Goal: Information Seeking & Learning: Learn about a topic

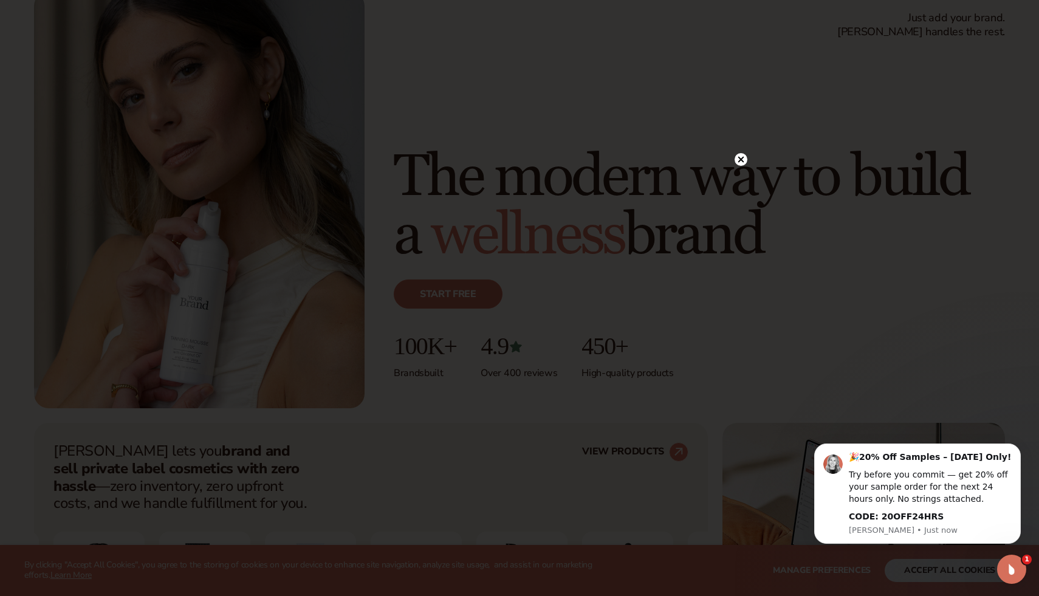
scroll to position [91, 0]
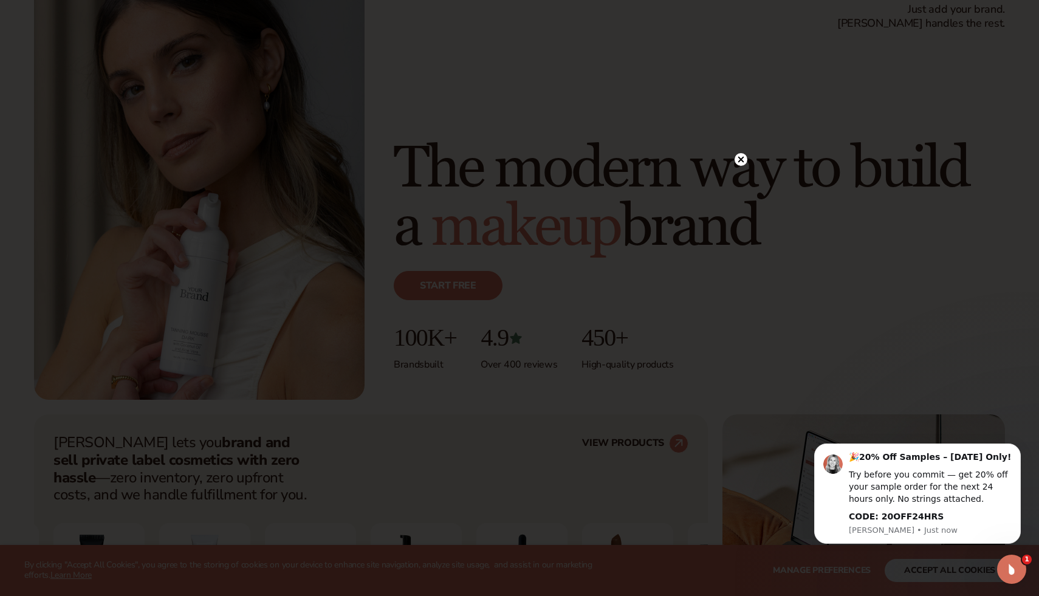
click at [743, 160] on circle at bounding box center [741, 159] width 13 height 13
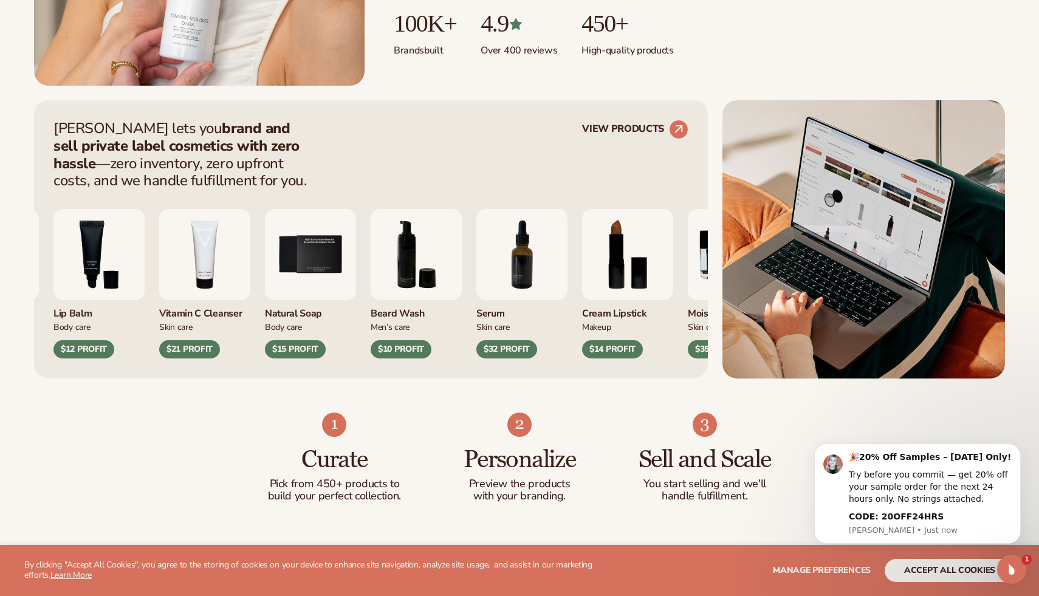
scroll to position [405, 0]
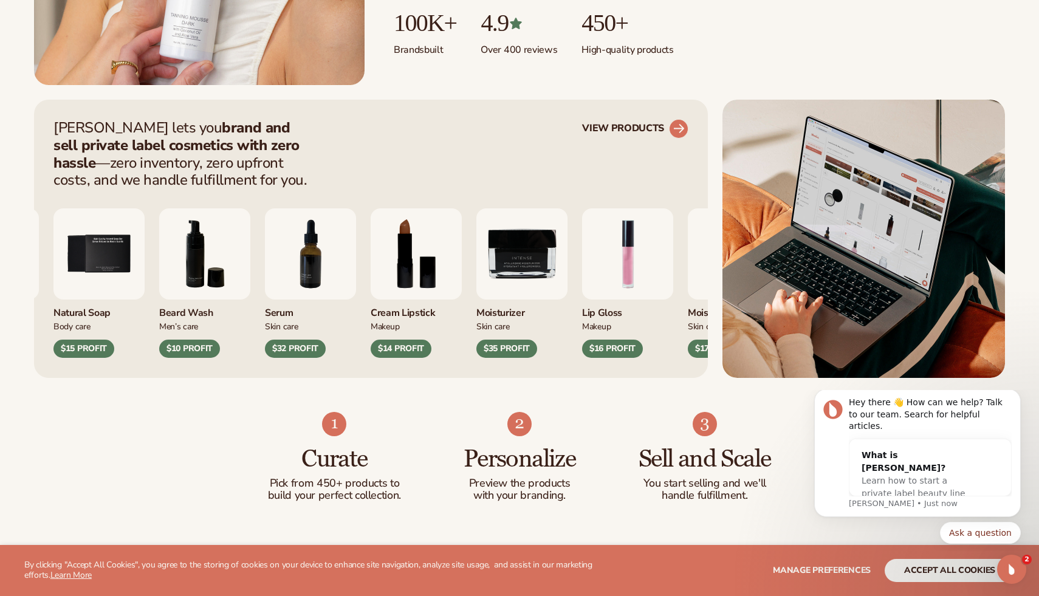
click at [675, 126] on circle at bounding box center [678, 128] width 27 height 27
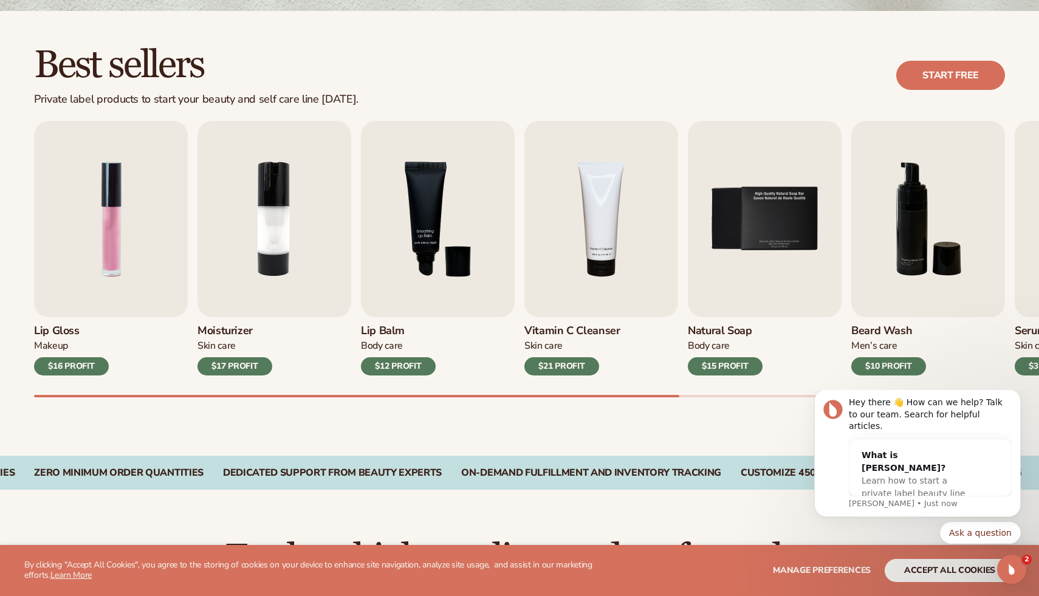
scroll to position [318, 0]
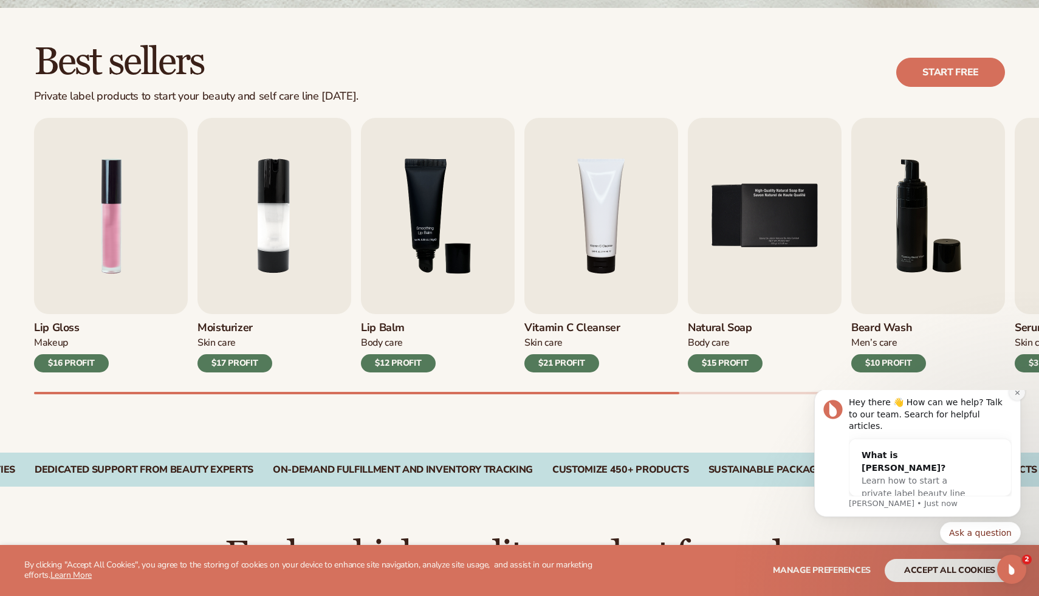
drag, startPoint x: 1020, startPoint y: 402, endPoint x: 1821, endPoint y: 792, distance: 890.9
click at [1020, 396] on icon "Dismiss notification" at bounding box center [1017, 393] width 7 height 7
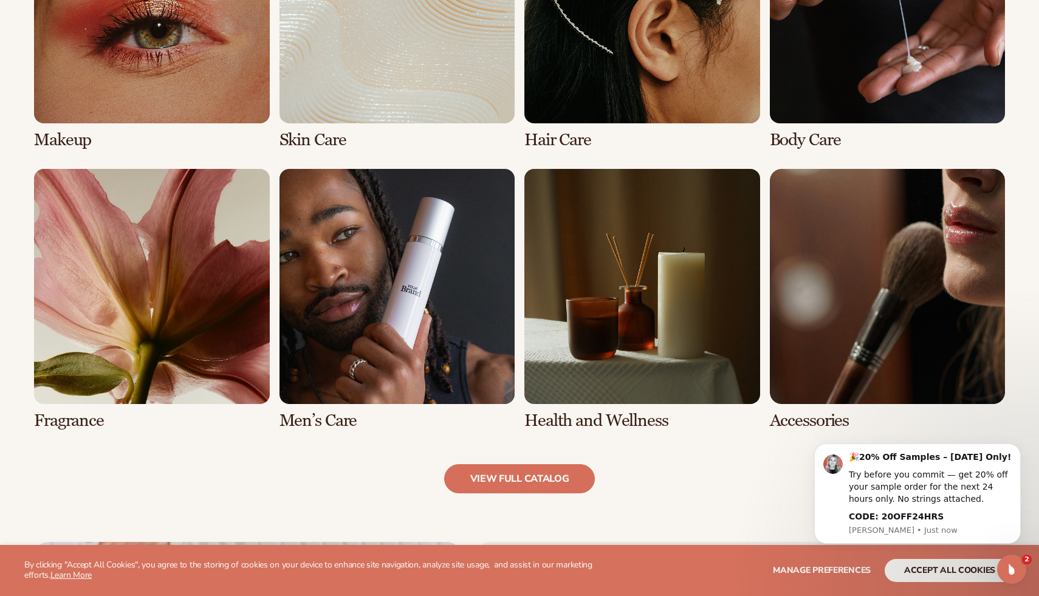
scroll to position [1027, 0]
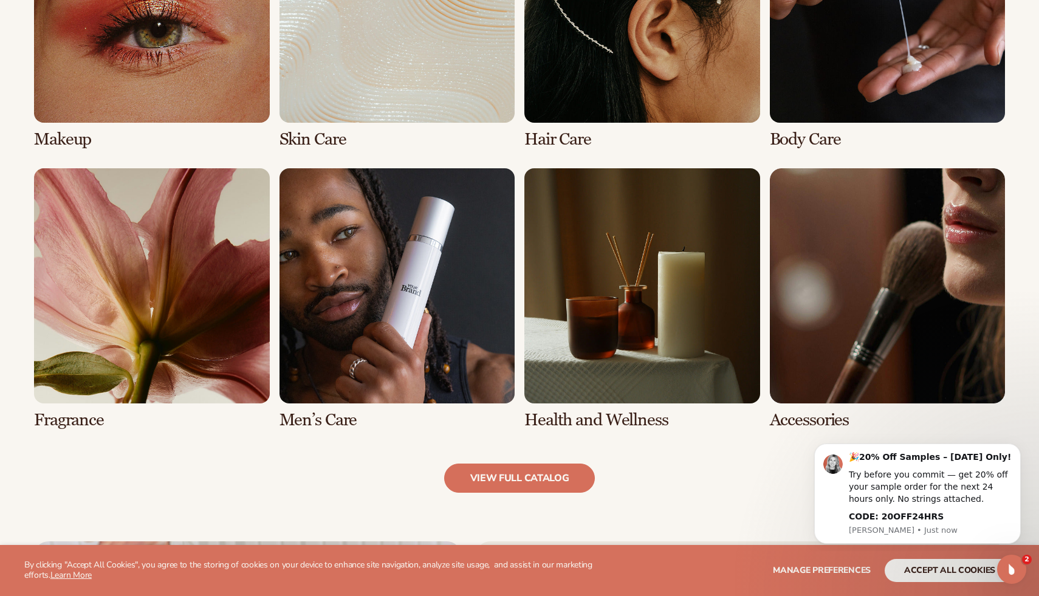
click at [631, 332] on link "7 / 8" at bounding box center [642, 298] width 236 height 261
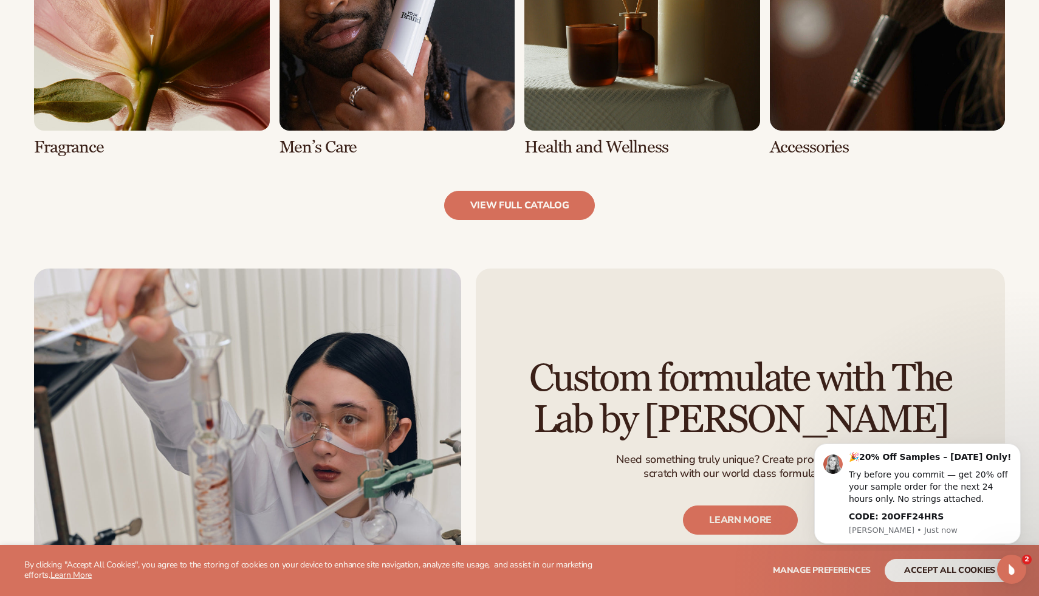
scroll to position [1316, 0]
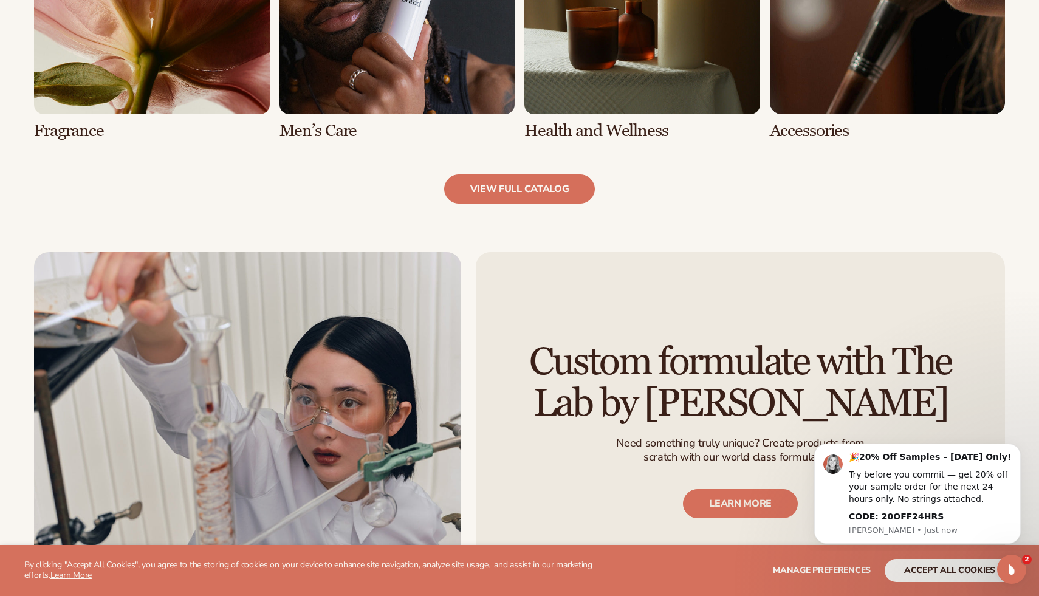
click at [622, 97] on link "7 / 8" at bounding box center [642, 9] width 236 height 261
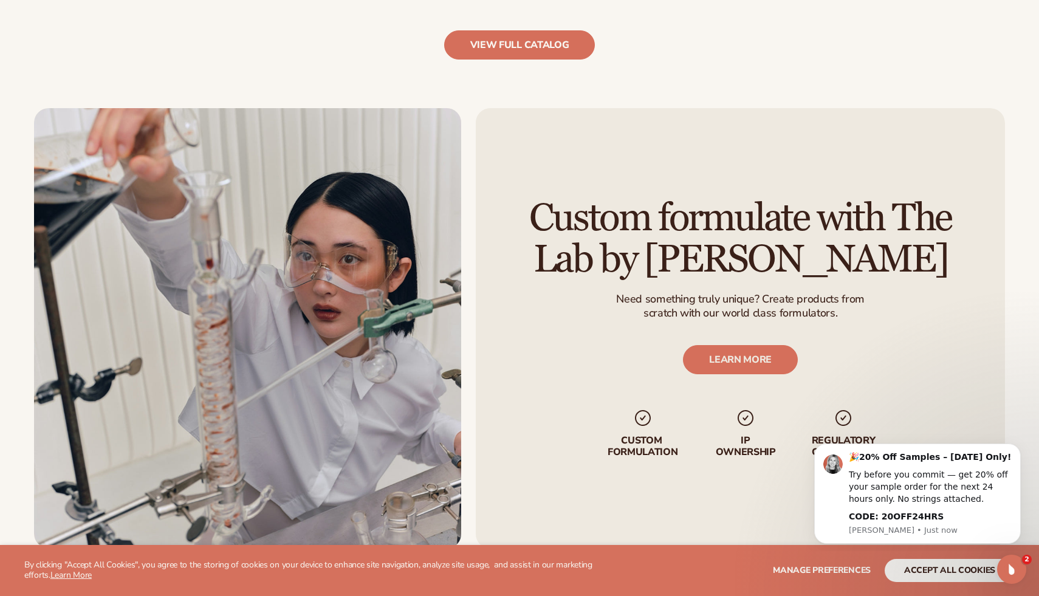
scroll to position [1497, 0]
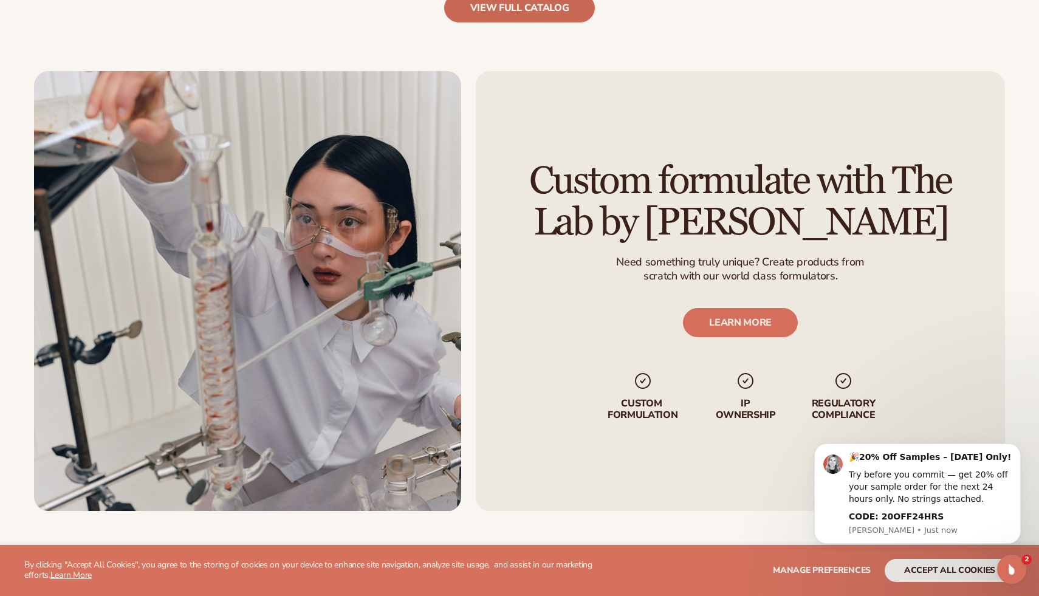
click at [535, 10] on link "view full catalog" at bounding box center [519, 7] width 151 height 29
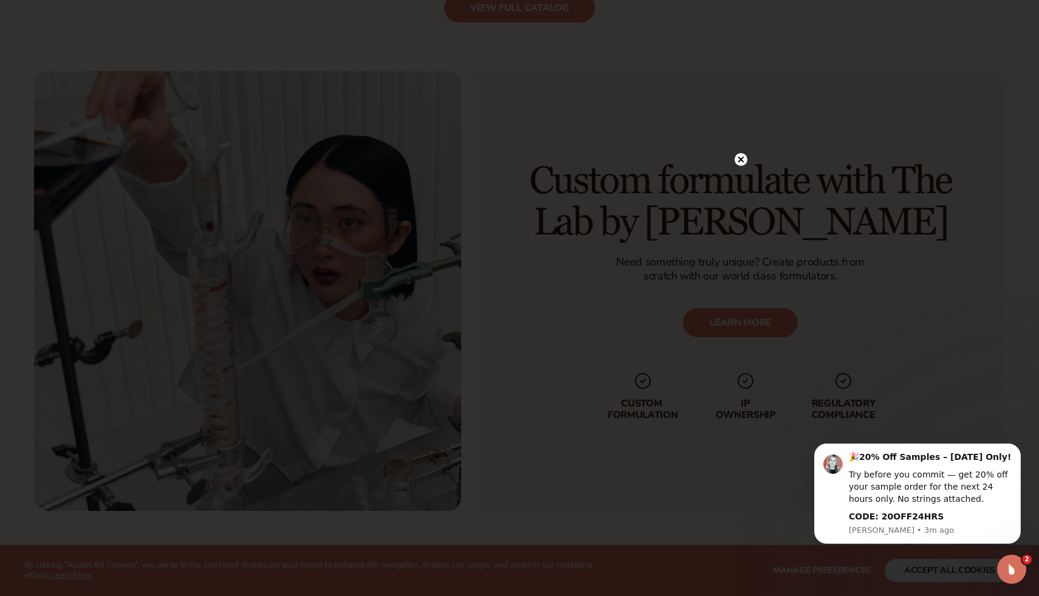
click at [741, 164] on circle at bounding box center [741, 159] width 13 height 13
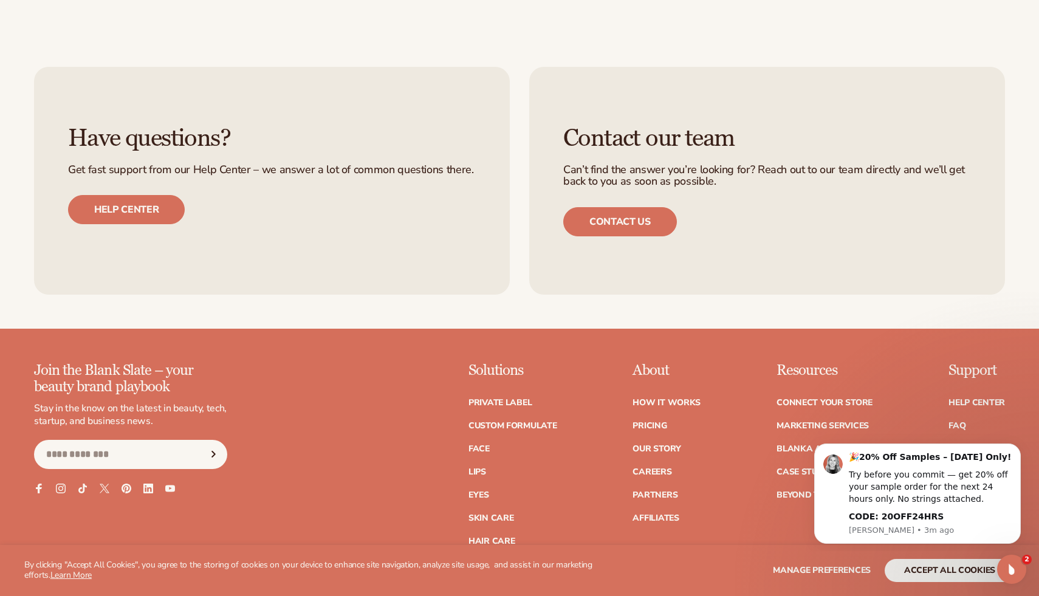
scroll to position [2042, 0]
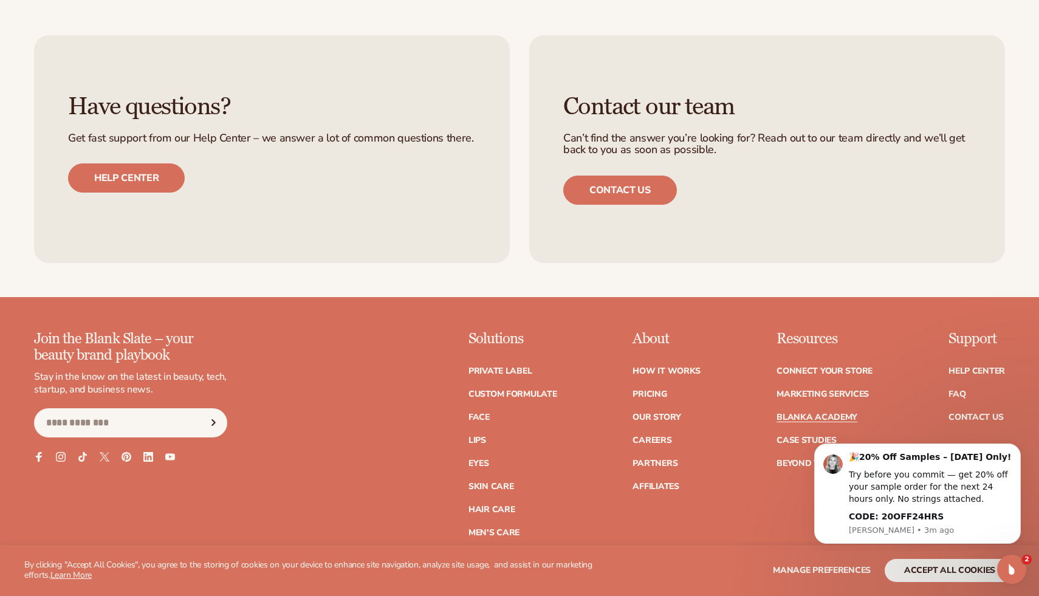
click at [807, 416] on link "Blanka Academy" at bounding box center [817, 417] width 81 height 9
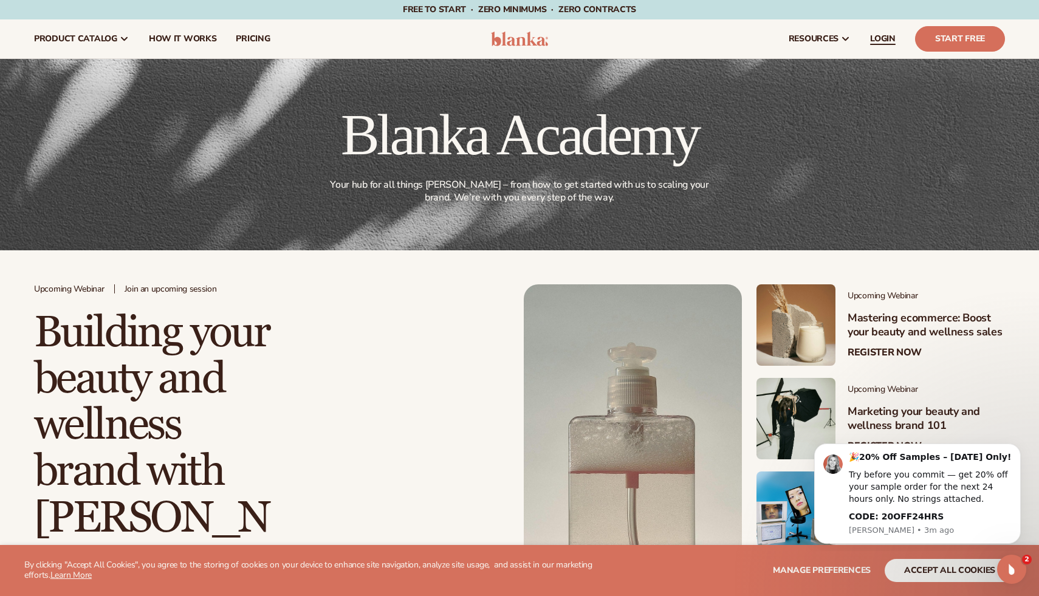
click at [882, 42] on span "LOGIN" at bounding box center [883, 39] width 26 height 10
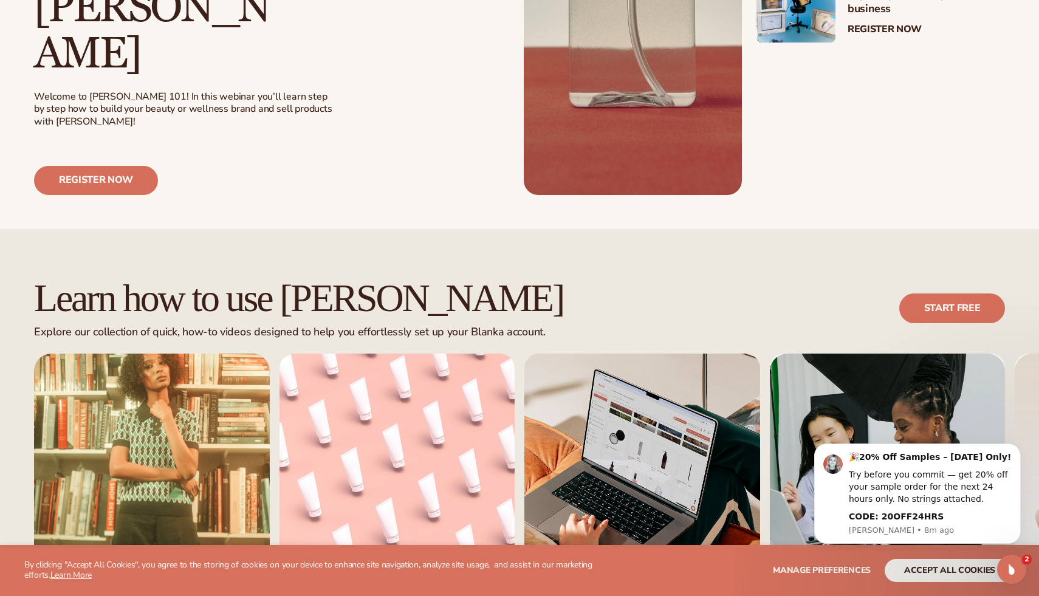
scroll to position [668, 0]
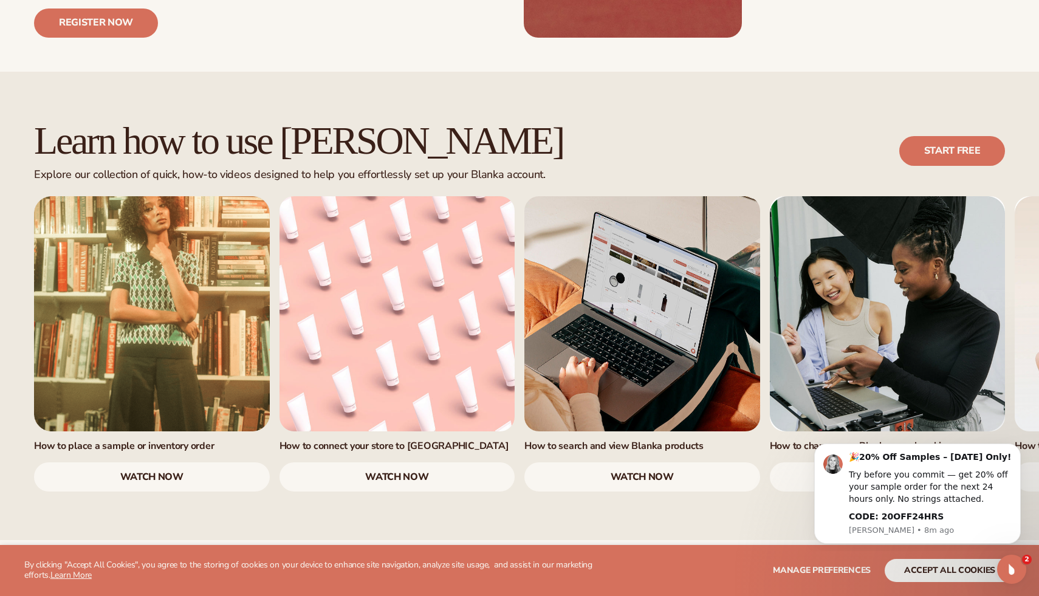
click at [132, 462] on link "watch now" at bounding box center [152, 476] width 236 height 29
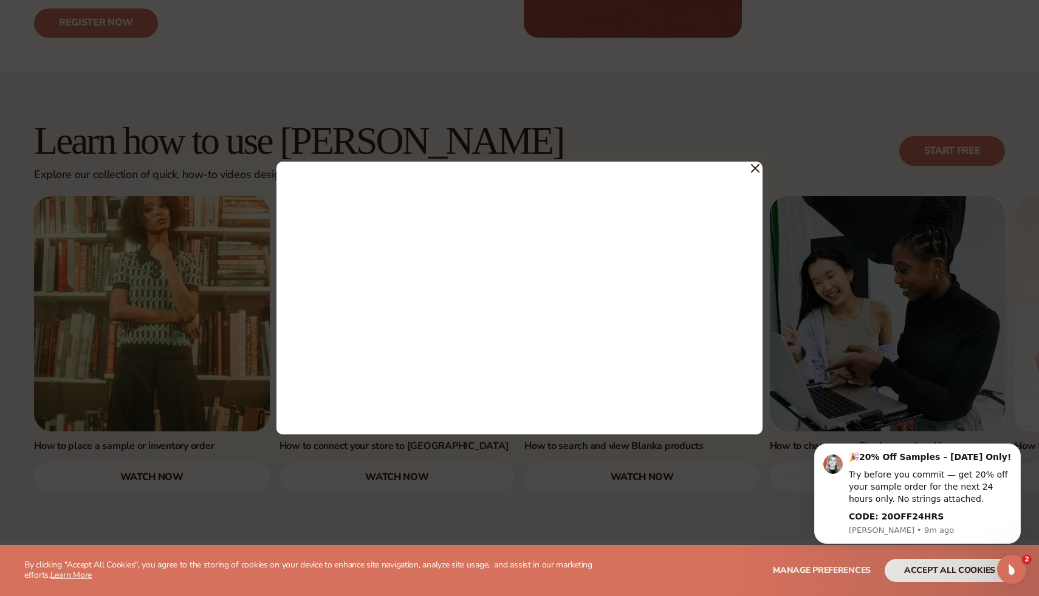
click at [754, 167] on icon at bounding box center [755, 168] width 7 height 7
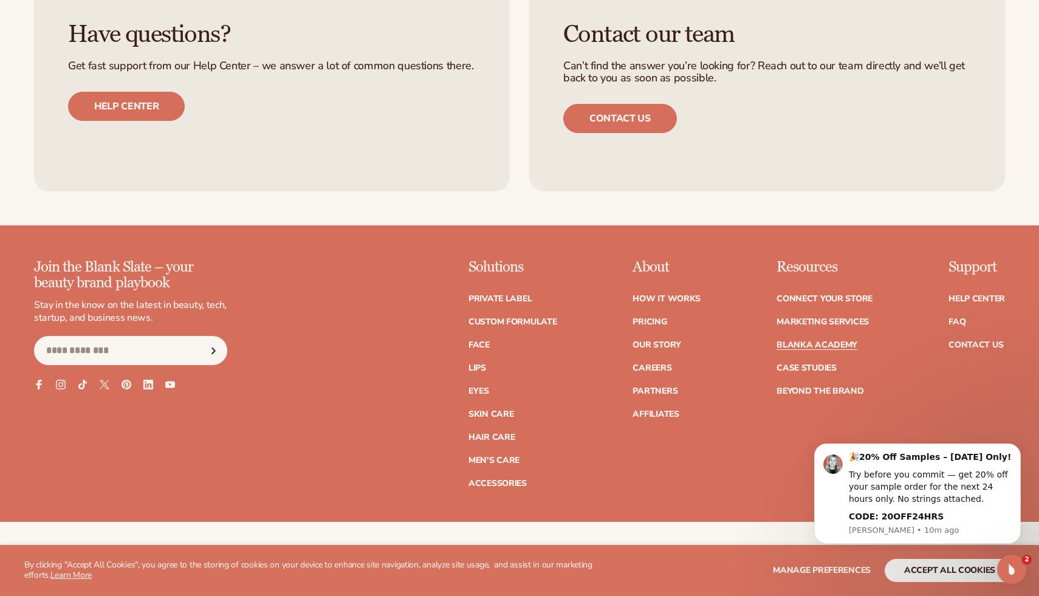
scroll to position [2432, 0]
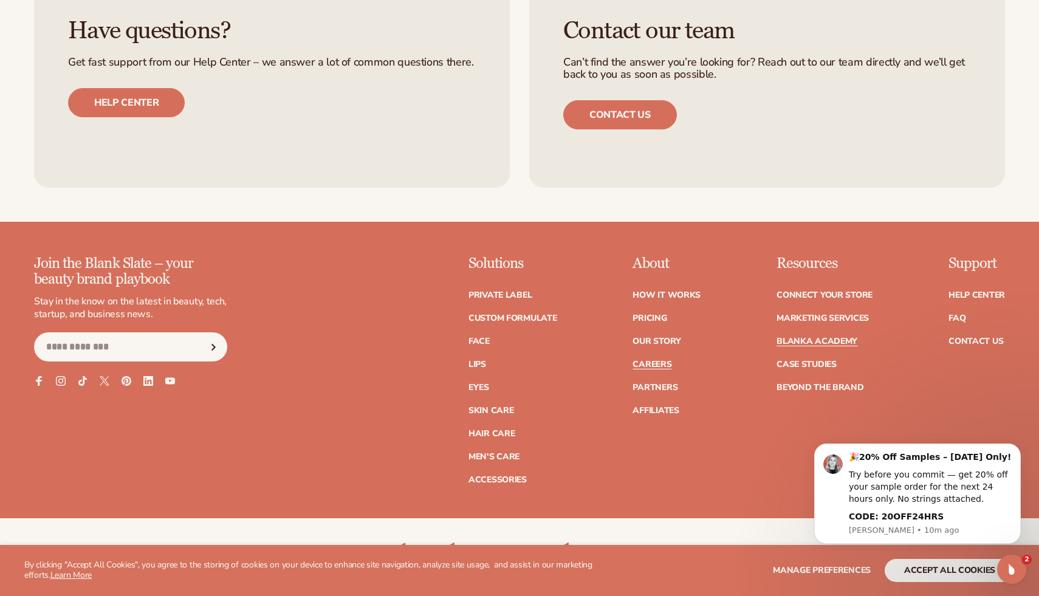
click at [664, 360] on link "Careers" at bounding box center [652, 364] width 39 height 9
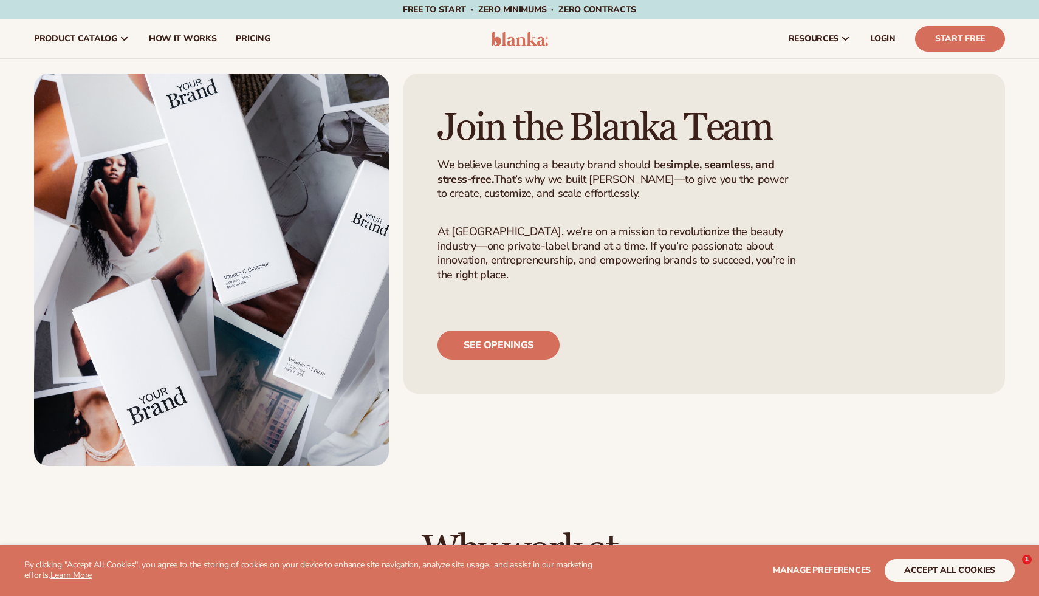
scroll to position [10, 0]
